Goal: Task Accomplishment & Management: Use online tool/utility

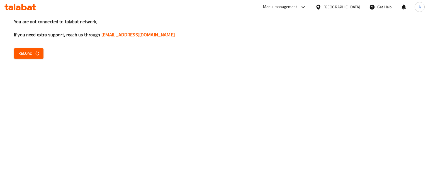
click at [33, 54] on span "Reload" at bounding box center [28, 53] width 21 height 7
click at [35, 57] on button "Reload" at bounding box center [29, 53] width 30 height 10
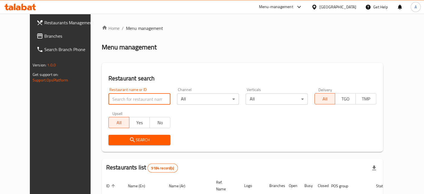
click at [120, 101] on input "search" at bounding box center [139, 98] width 62 height 11
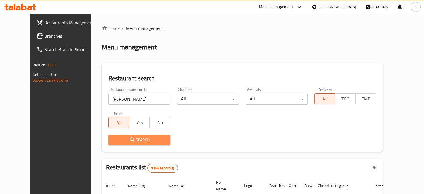
click at [125, 137] on span "Search" at bounding box center [139, 139] width 53 height 7
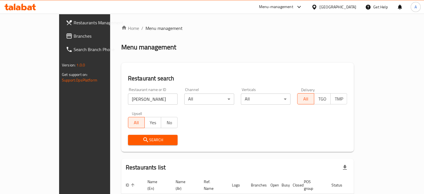
scroll to position [34, 0]
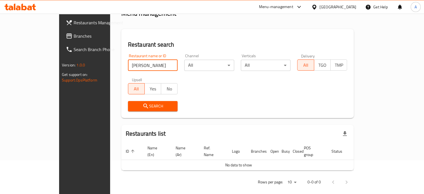
click at [145, 68] on input "[PERSON_NAME]" at bounding box center [153, 65] width 50 height 11
type input "Carlucc"
click at [132, 106] on span "Search" at bounding box center [152, 106] width 41 height 7
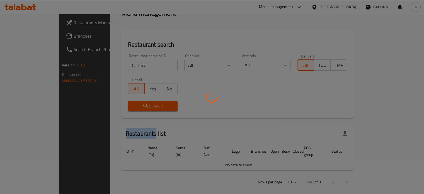
click at [125, 106] on div at bounding box center [212, 97] width 424 height 194
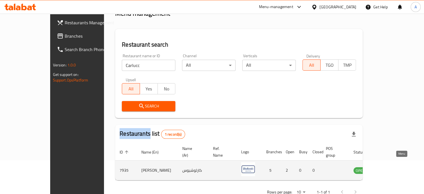
click at [389, 168] on icon "enhanced table" at bounding box center [386, 170] width 6 height 5
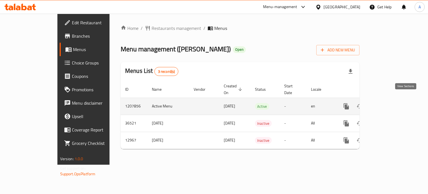
click at [390, 103] on icon "enhanced table" at bounding box center [386, 106] width 7 height 7
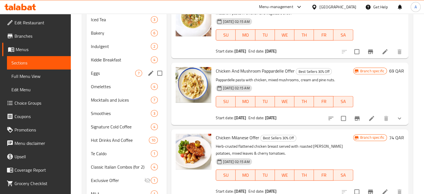
scroll to position [388, 0]
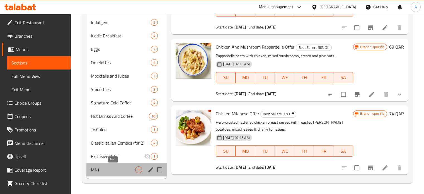
click at [107, 166] on span "M41" at bounding box center [113, 169] width 45 height 7
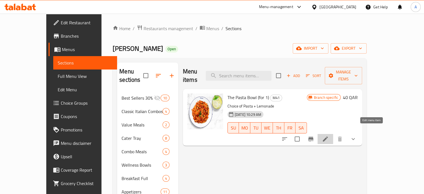
click at [329, 136] on icon at bounding box center [325, 139] width 7 height 7
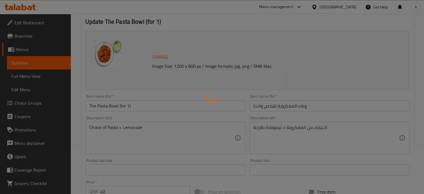
type input "اختيارك من معكرونة"
type input "1"
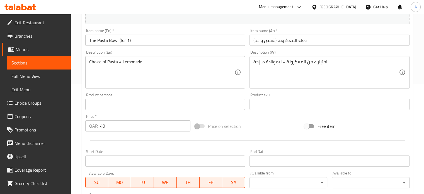
scroll to position [111, 0]
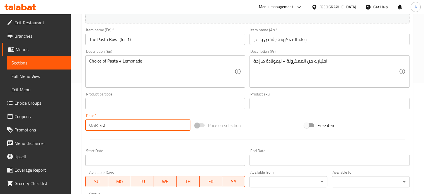
click at [109, 122] on input "40" at bounding box center [145, 124] width 90 height 11
type input "4"
type input "60"
click at [279, 120] on div "Price on selection" at bounding box center [248, 125] width 110 height 15
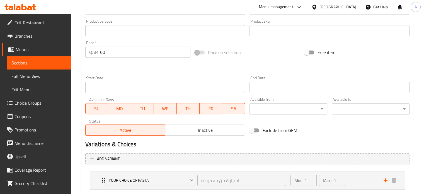
scroll to position [217, 0]
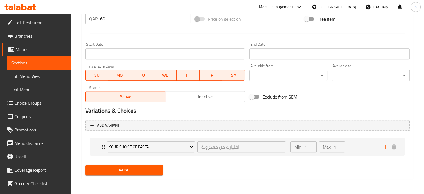
click at [134, 171] on span "Update" at bounding box center [124, 169] width 69 height 7
